Goal: Task Accomplishment & Management: Manage account settings

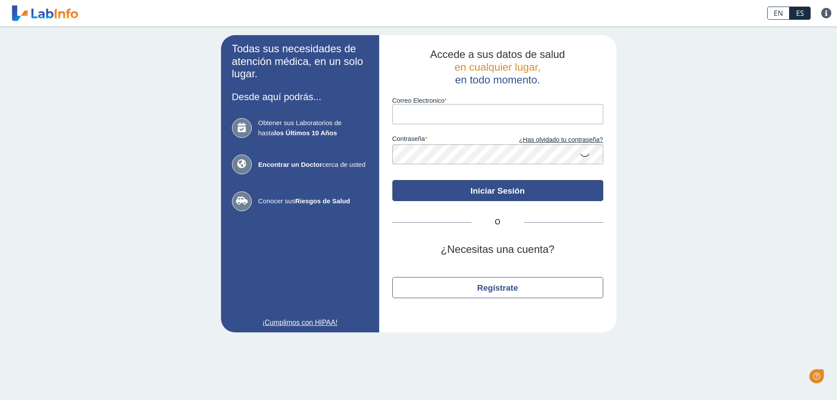
type input "[EMAIL_ADDRESS][DOMAIN_NAME]"
click at [496, 189] on button "Iniciar Sesión" at bounding box center [497, 190] width 211 height 21
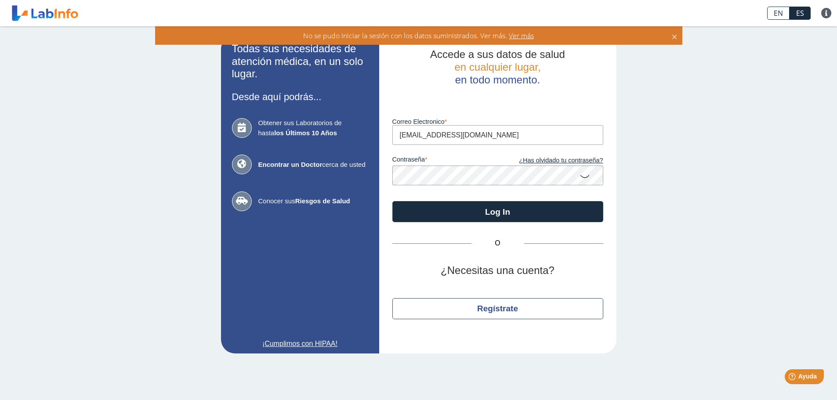
click at [586, 176] on icon at bounding box center [584, 175] width 11 height 17
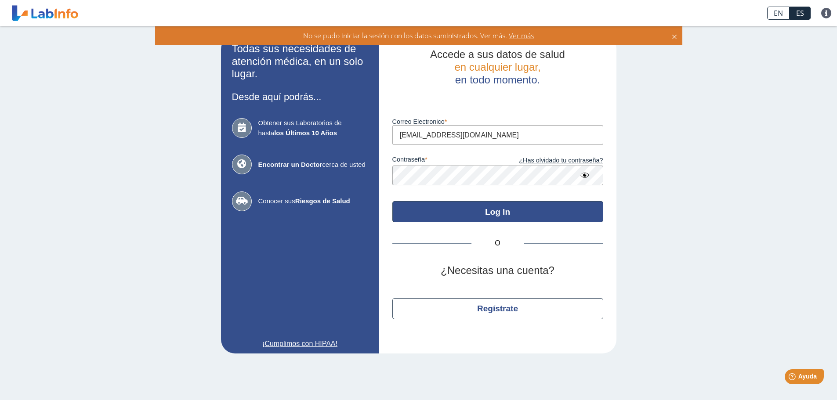
click at [500, 214] on button "Log In" at bounding box center [497, 211] width 211 height 21
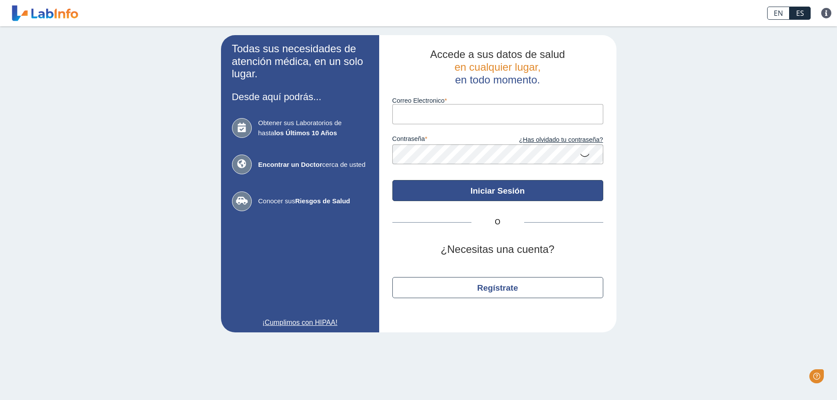
type input "[EMAIL_ADDRESS][DOMAIN_NAME]"
click at [481, 189] on button "Iniciar Sesión" at bounding box center [497, 190] width 211 height 21
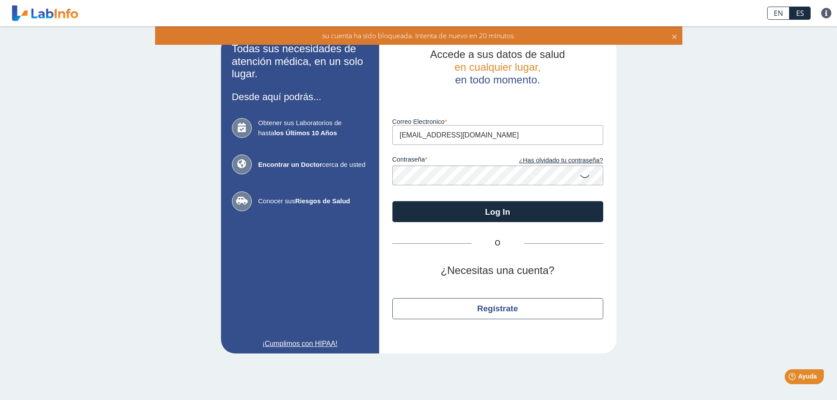
click at [585, 176] on icon at bounding box center [584, 175] width 11 height 17
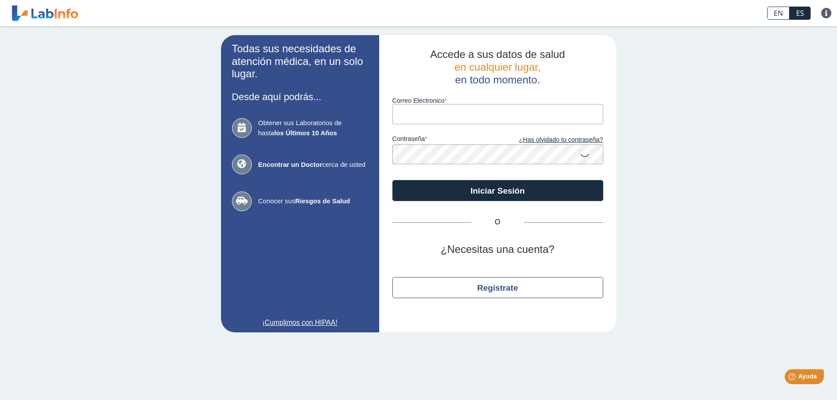
type input "[EMAIL_ADDRESS][DOMAIN_NAME]"
click at [584, 155] on icon at bounding box center [584, 154] width 11 height 17
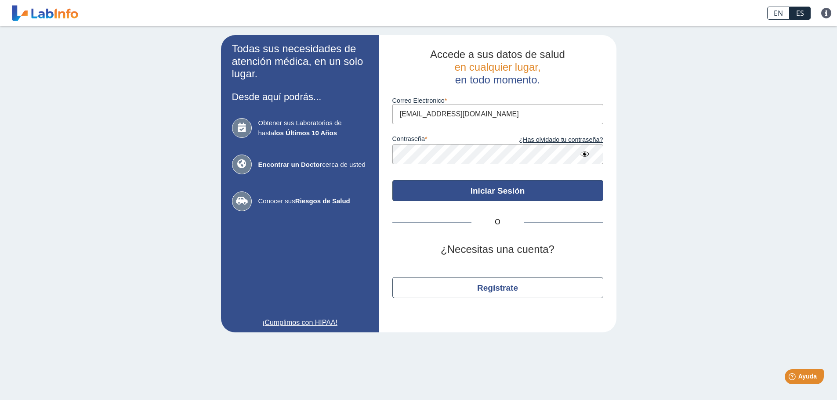
click at [521, 187] on button "Iniciar Sesión" at bounding box center [497, 190] width 211 height 21
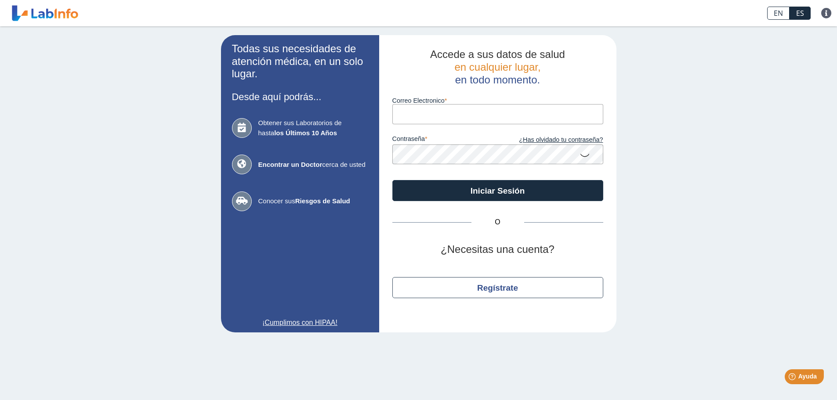
type input "[EMAIL_ADDRESS][DOMAIN_NAME]"
click at [586, 156] on icon at bounding box center [584, 154] width 11 height 17
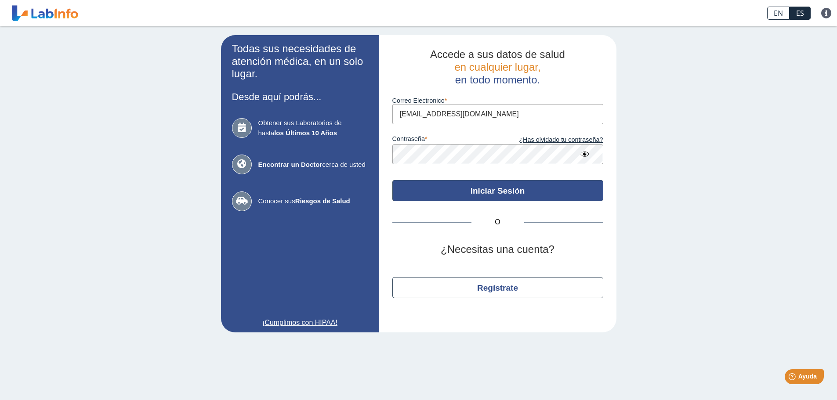
click at [512, 192] on button "Iniciar Sesión" at bounding box center [497, 190] width 211 height 21
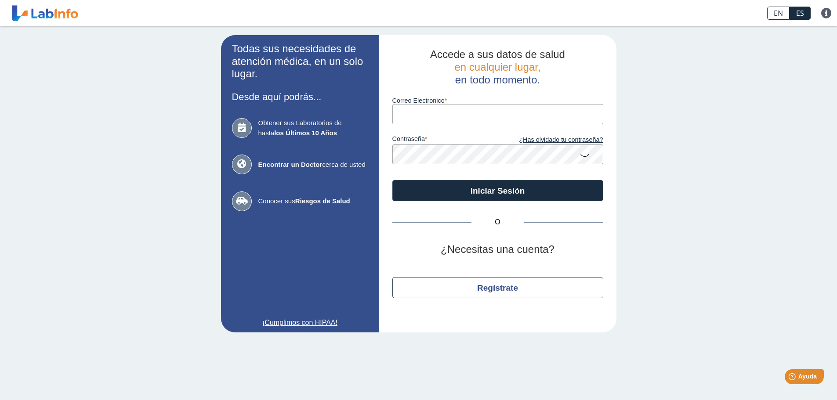
type input "[EMAIL_ADDRESS][DOMAIN_NAME]"
click at [583, 155] on icon at bounding box center [584, 154] width 11 height 17
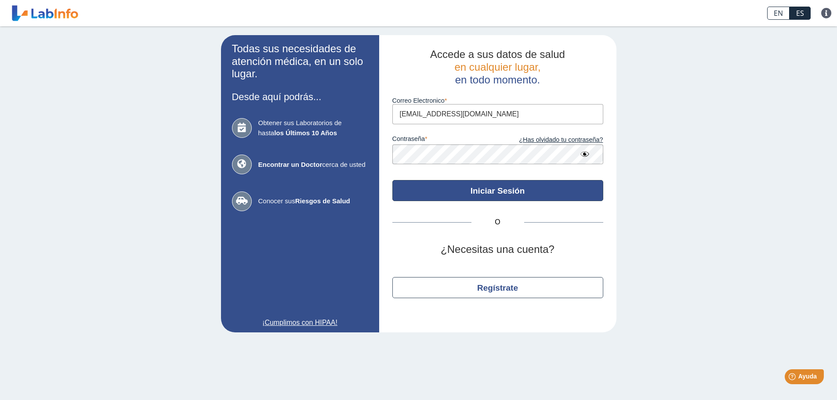
click at [489, 193] on button "Iniciar Sesión" at bounding box center [497, 190] width 211 height 21
